Goal: Information Seeking & Learning: Learn about a topic

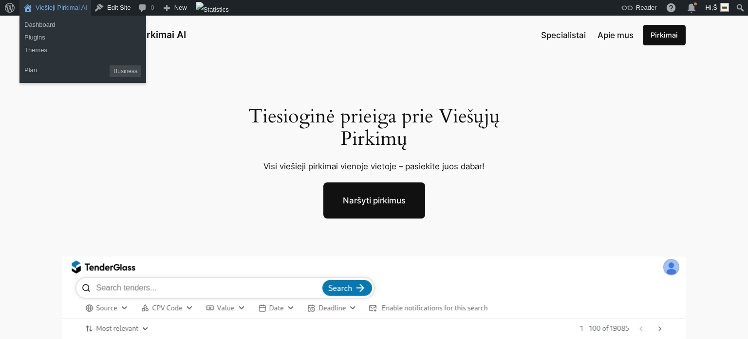
click at [73, 3] on link "Viešieji Pirkimai AI" at bounding box center [55, 8] width 72 height 16
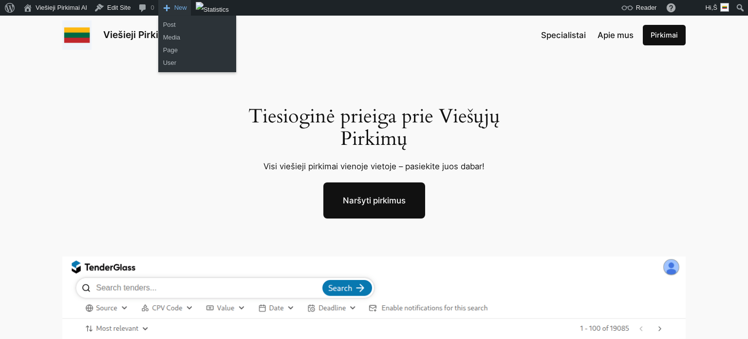
click at [184, 11] on span "New" at bounding box center [180, 8] width 13 height 16
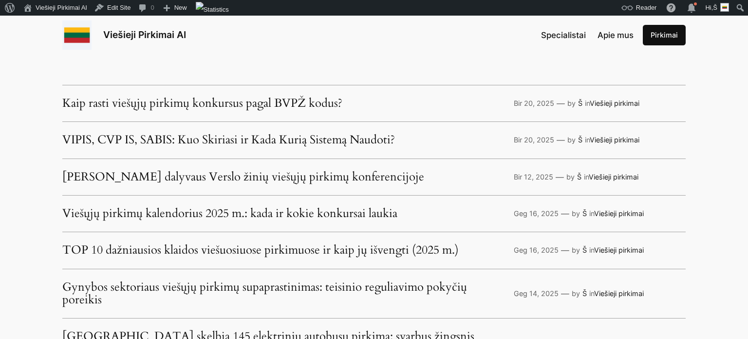
scroll to position [2333, 0]
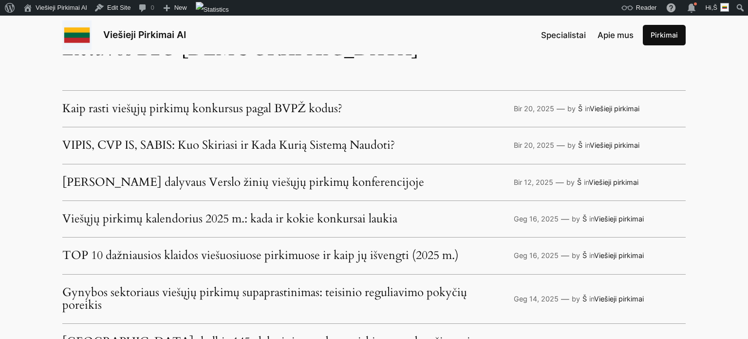
click at [280, 105] on link "Kaip rasti viešųjų pirkimų konkursus pagal BVPŽ kodus?" at bounding box center [202, 108] width 280 height 13
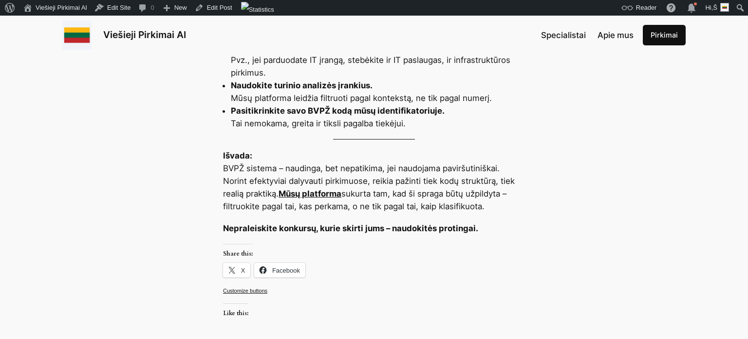
scroll to position [1330, 0]
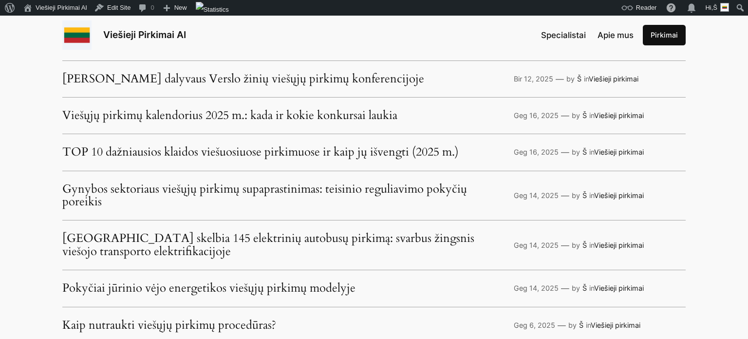
scroll to position [2438, 0]
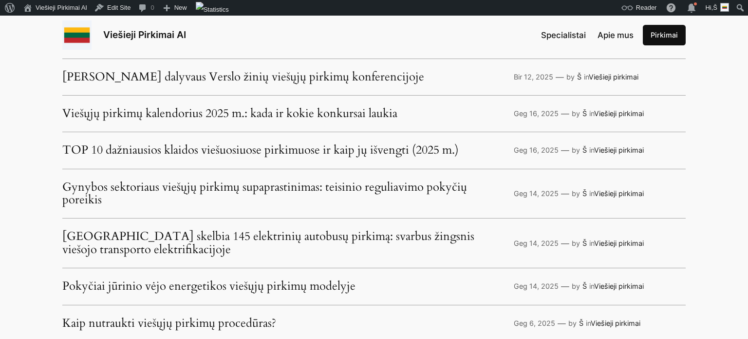
click at [316, 153] on link "TOP 10 dažniausios klaidos viešuosiuose pirkimuose ir kaip jų išvengti (2025 m.)" at bounding box center [260, 150] width 397 height 13
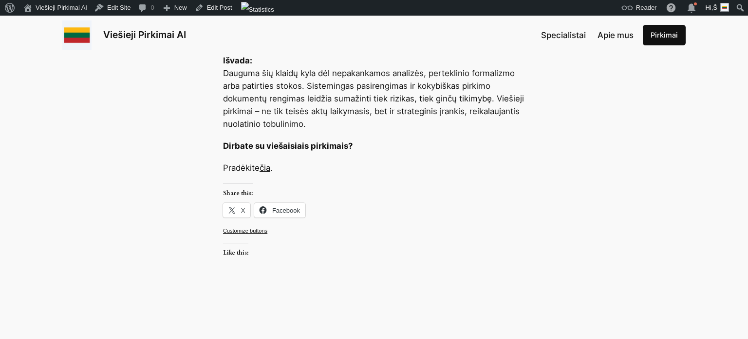
scroll to position [882, 0]
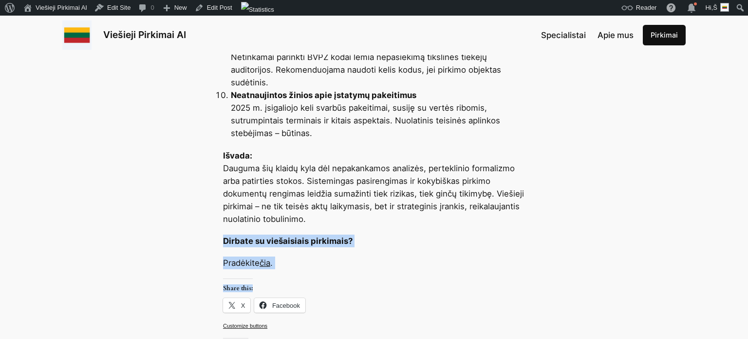
drag, startPoint x: 289, startPoint y: 270, endPoint x: 214, endPoint y: 239, distance: 81.3
click at [214, 239] on div "Viešieji pirkimai Lietuvoje vis dar kelia iššūkių tiekėjams ir perkančiosioms o…" at bounding box center [374, 10] width 748 height 748
click at [291, 263] on p "Pradėkite čia ." at bounding box center [374, 262] width 302 height 13
drag, startPoint x: 291, startPoint y: 263, endPoint x: 228, endPoint y: 242, distance: 66.3
click at [228, 242] on div "Viešieji pirkimai Lietuvoje vis dar kelia iššūkių tiekėjams ir perkančiosioms o…" at bounding box center [374, 10] width 748 height 748
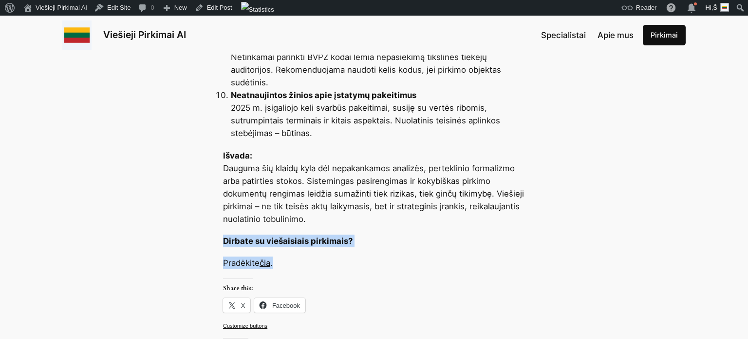
click at [284, 261] on p "Pradėkite čia ." at bounding box center [374, 262] width 302 height 13
drag, startPoint x: 284, startPoint y: 261, endPoint x: 226, endPoint y: 239, distance: 62.0
click at [226, 239] on div "Viešieji pirkimai Lietuvoje vis dar kelia iššūkių tiekėjams ir perkančiosioms o…" at bounding box center [374, 10] width 748 height 748
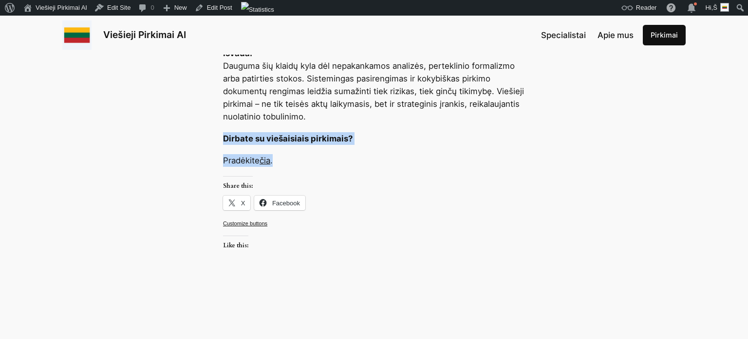
scroll to position [984, 0]
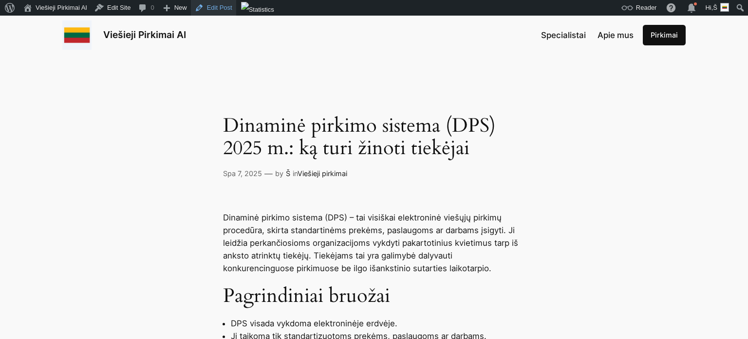
click at [221, 4] on link "Edit Post" at bounding box center [213, 8] width 45 height 16
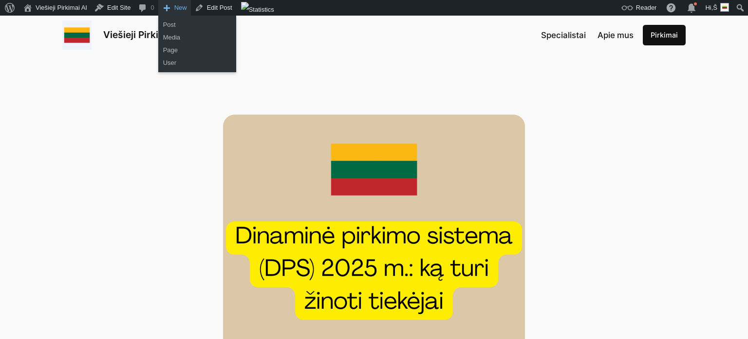
click at [174, 11] on span "New" at bounding box center [180, 8] width 13 height 16
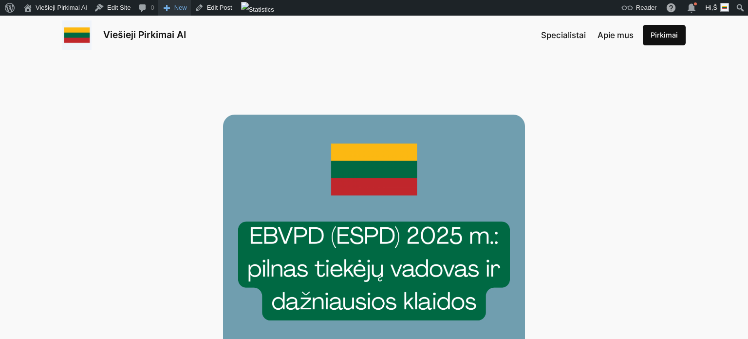
click at [181, 13] on span "New" at bounding box center [180, 8] width 13 height 16
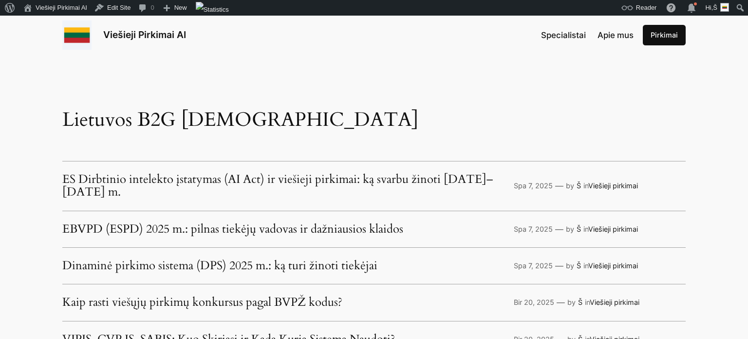
scroll to position [2251, 0]
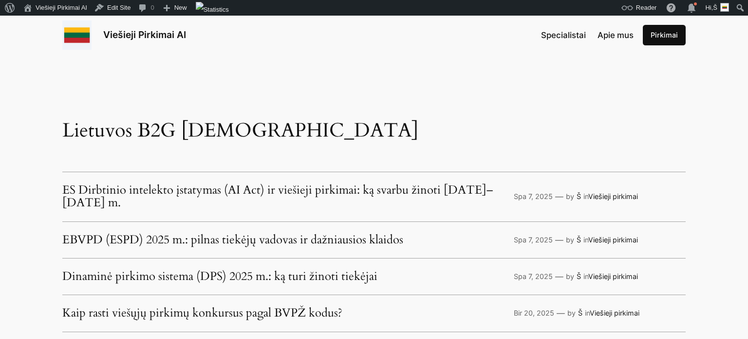
click at [221, 191] on link "ES Dirbtinio intelekto įstatymas (AI Act) ir viešieji pirkimai: ką svarbu žinot…" at bounding box center [283, 197] width 442 height 26
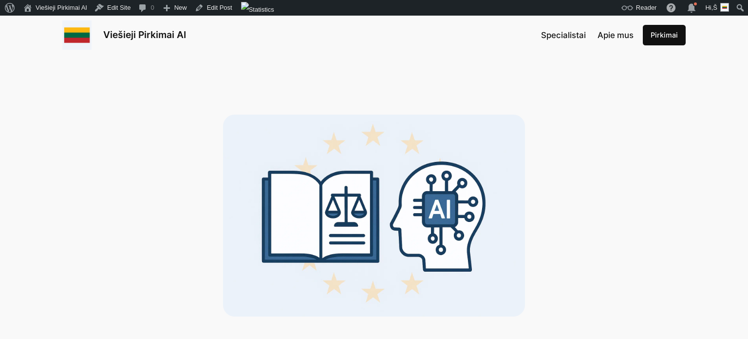
click at [153, 34] on link "Viešieji Pirkimai AI" at bounding box center [144, 35] width 83 height 12
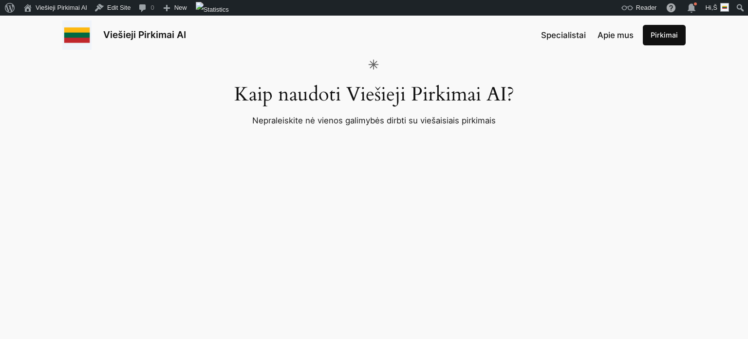
scroll to position [1035, 0]
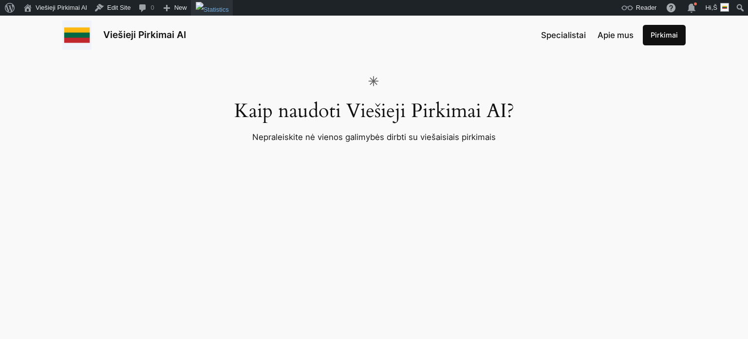
click at [214, 12] on img "Toolbar" at bounding box center [212, 10] width 33 height 16
